Goal: Entertainment & Leisure: Consume media (video, audio)

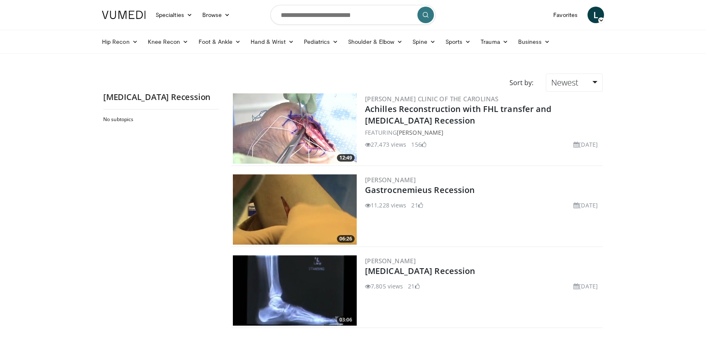
click at [305, 123] on img at bounding box center [295, 128] width 124 height 70
click at [334, 202] on img at bounding box center [295, 209] width 124 height 70
click at [312, 274] on img at bounding box center [295, 290] width 124 height 70
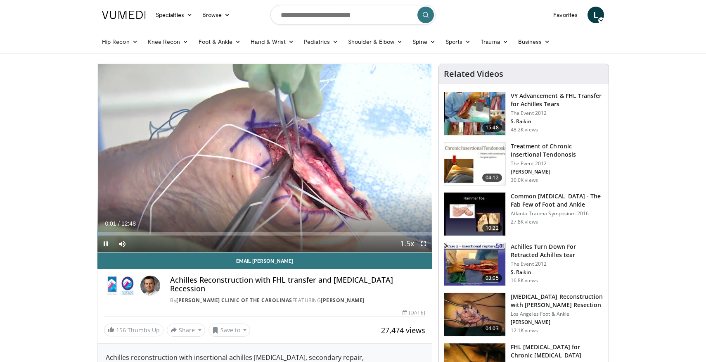
click at [426, 244] on span "Video Player" at bounding box center [423, 243] width 17 height 17
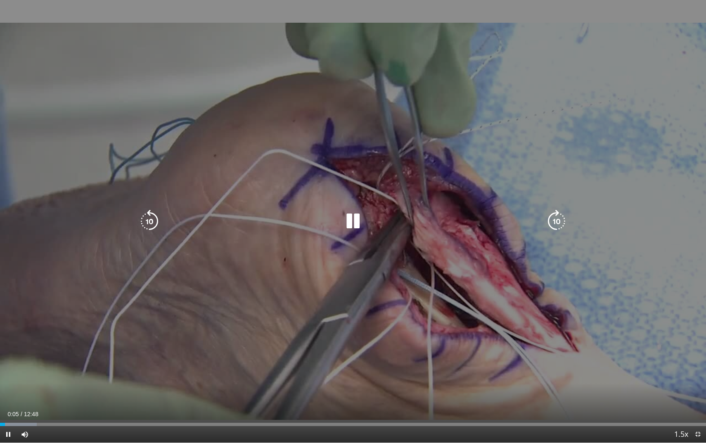
click at [555, 220] on icon "Video Player" at bounding box center [556, 221] width 23 height 23
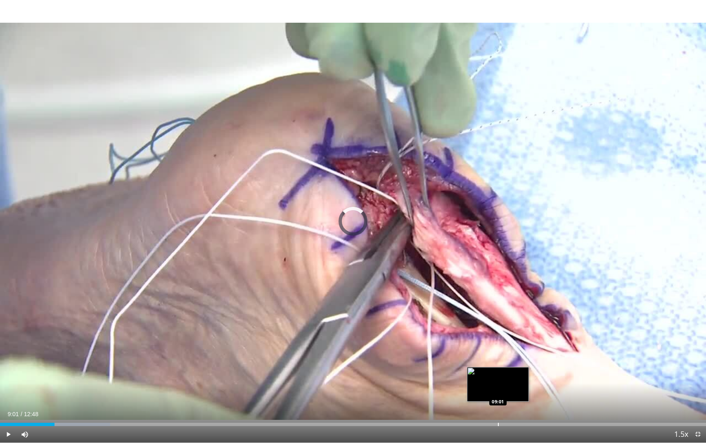
click at [498, 361] on div "Loaded : 15.59% 09:01 09:01" at bounding box center [353, 422] width 706 height 8
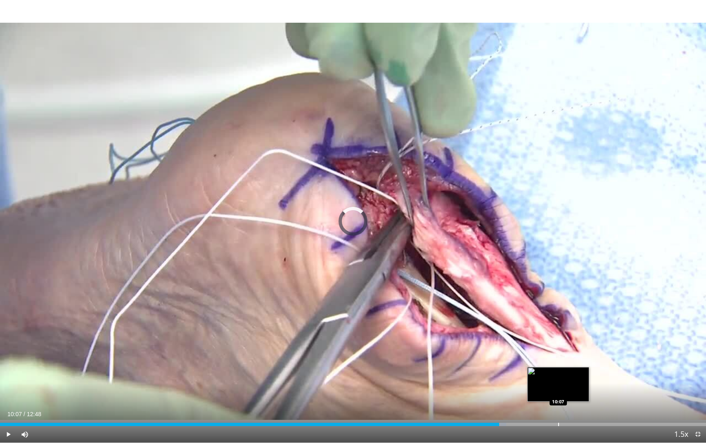
click at [558, 361] on div "Progress Bar" at bounding box center [558, 424] width 1 height 3
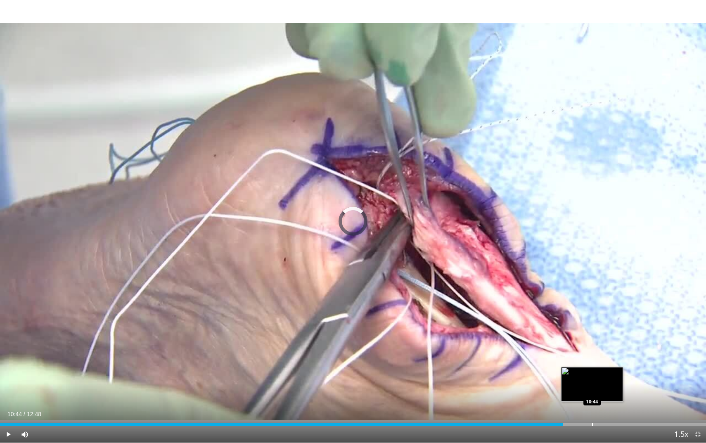
click at [592, 361] on div "Progress Bar" at bounding box center [592, 424] width 1 height 3
click at [575, 361] on div "Loaded : 89.93% 10:26 10:26" at bounding box center [353, 422] width 706 height 8
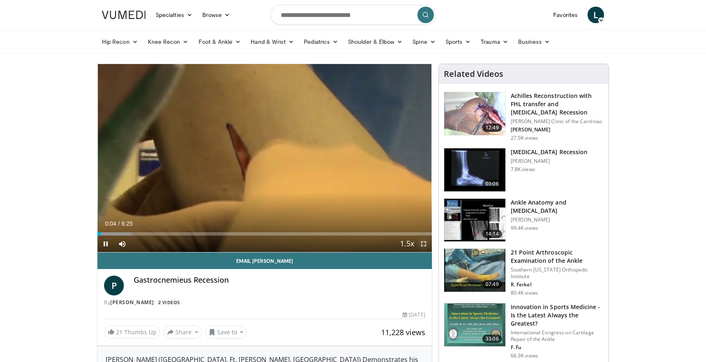
click at [423, 241] on span "Video Player" at bounding box center [423, 243] width 17 height 17
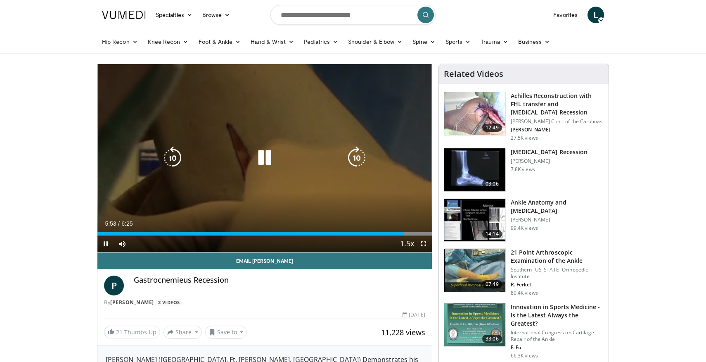
scroll to position [38, 0]
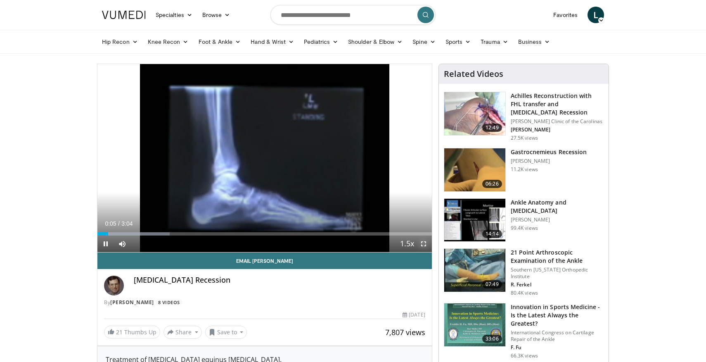
click at [422, 244] on span "Video Player" at bounding box center [423, 243] width 17 height 17
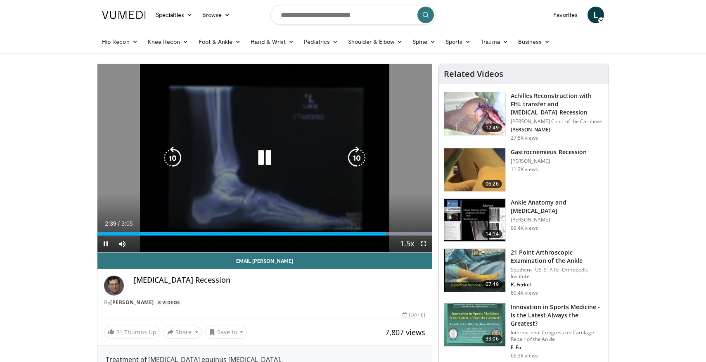
click at [263, 161] on icon "Video Player" at bounding box center [264, 157] width 23 height 23
